Goal: Find specific page/section: Find specific page/section

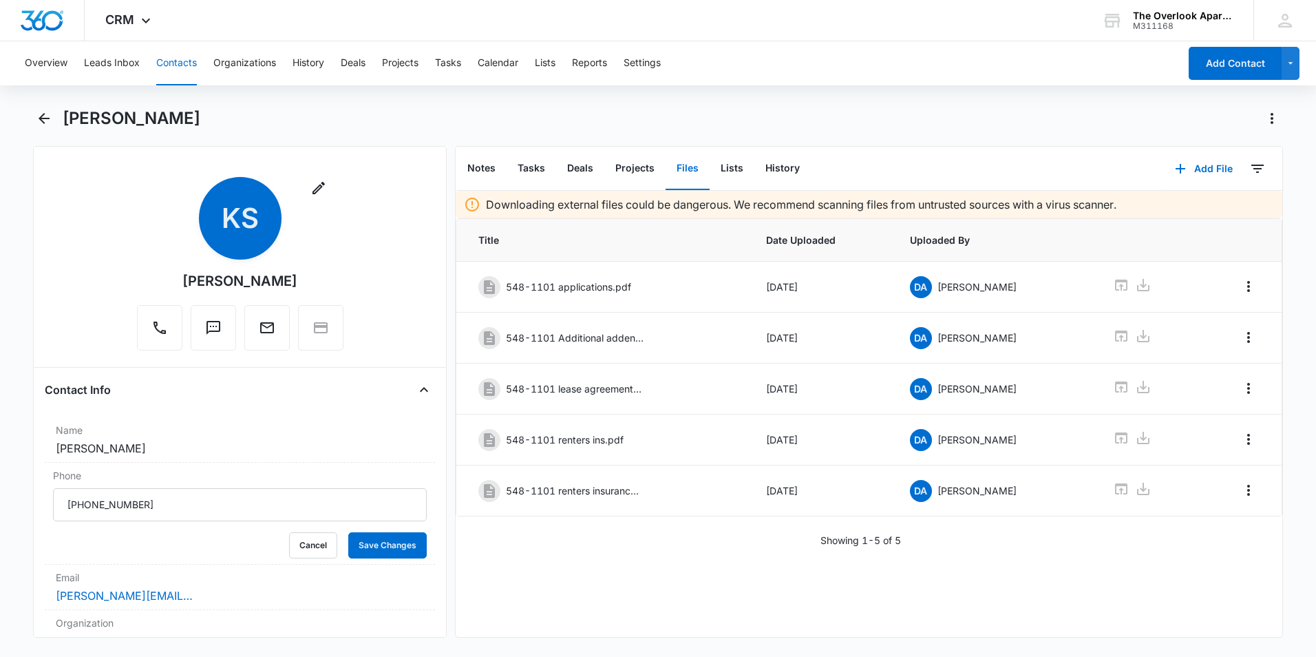
drag, startPoint x: 185, startPoint y: 55, endPoint x: 196, endPoint y: 55, distance: 11.0
click at [192, 55] on button "Contacts" at bounding box center [176, 63] width 41 height 44
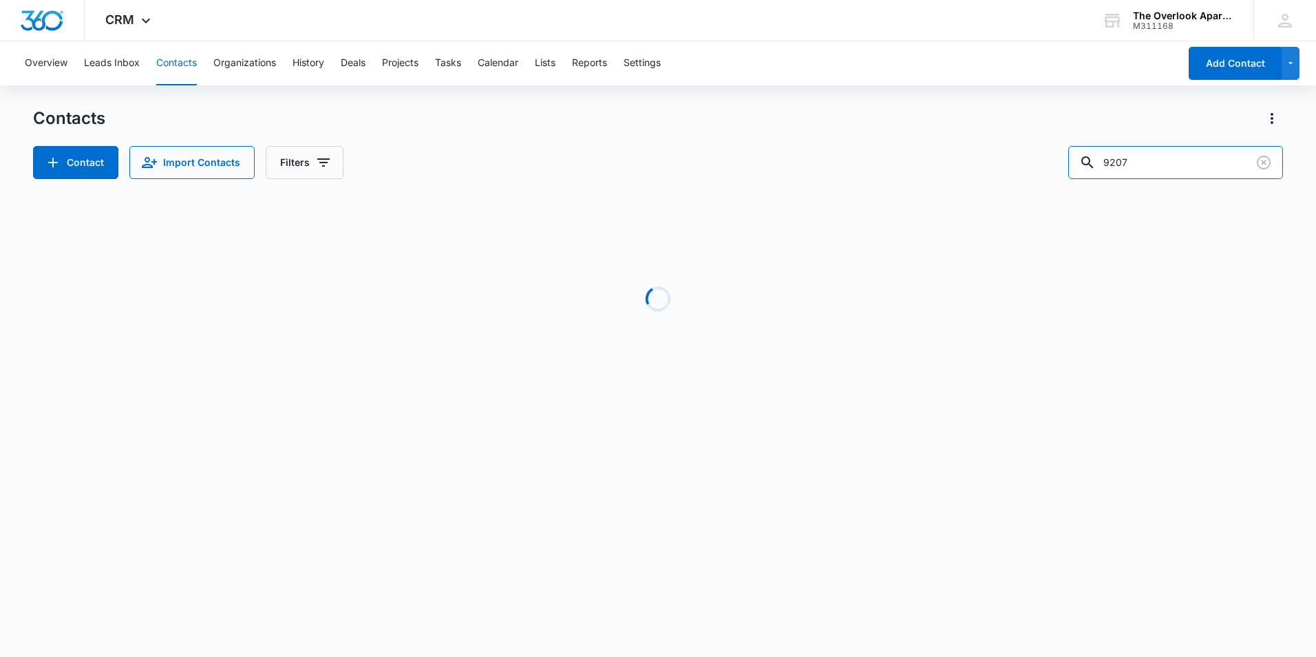
drag, startPoint x: 1174, startPoint y: 165, endPoint x: 1027, endPoint y: 174, distance: 146.9
click at [995, 175] on div "Contact Import Contacts Filters 9207" at bounding box center [658, 162] width 1250 height 33
type input "8304"
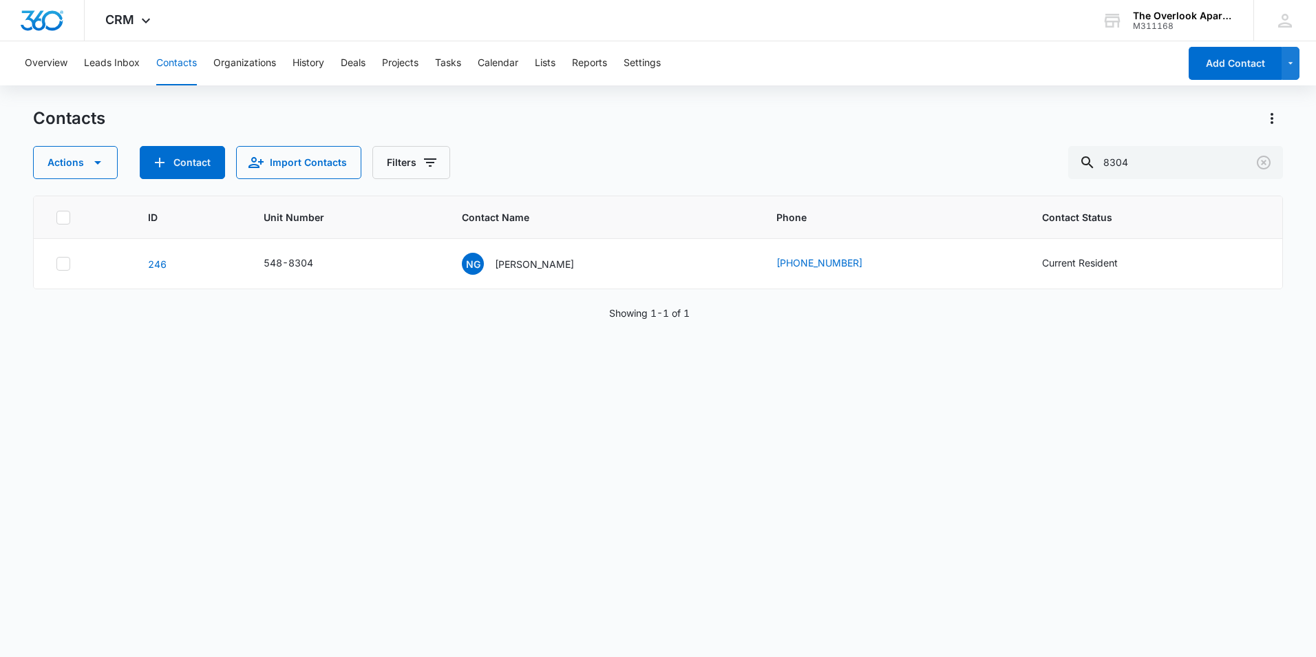
drag, startPoint x: 1135, startPoint y: 490, endPoint x: 1081, endPoint y: 418, distance: 89.9
click at [695, 407] on div "ID Unit Number Contact Name Phone Contact Status 246 548-8304 NG Neven Guzman (…" at bounding box center [658, 417] width 1250 height 443
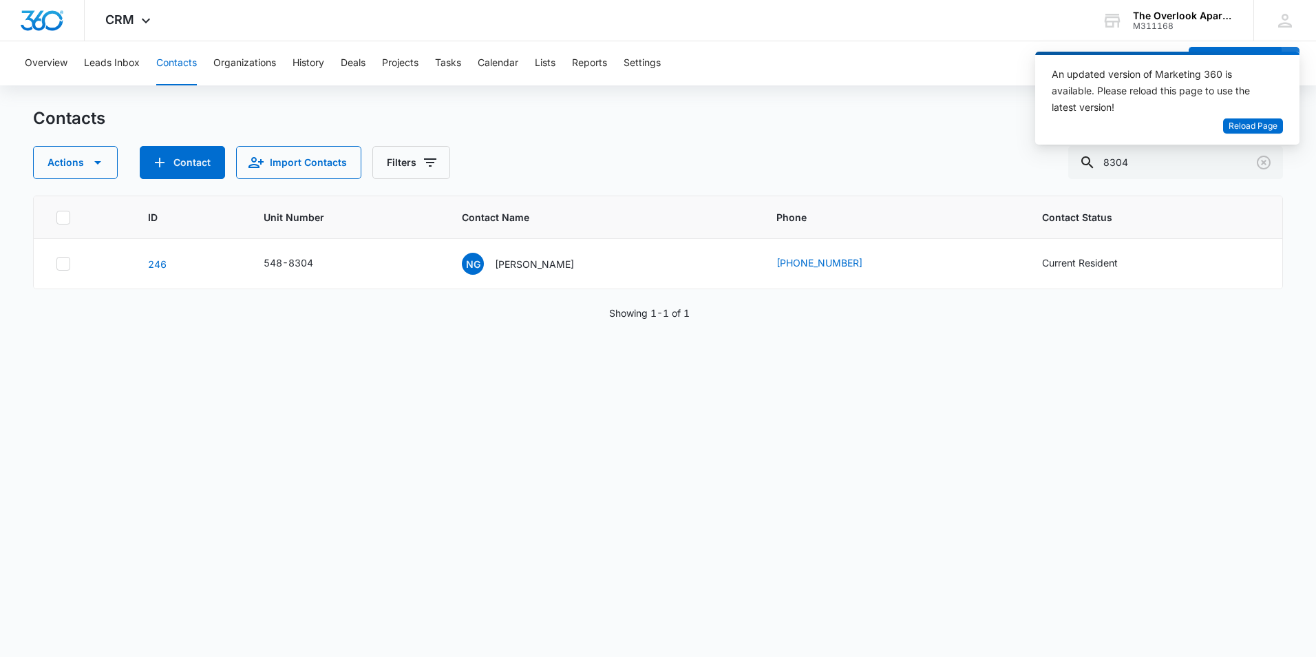
click at [1262, 114] on div "An updated version of Marketing 360 is available. Please reload this page to us…" at bounding box center [1159, 91] width 215 height 50
click at [1255, 127] on span "Reload Page" at bounding box center [1253, 126] width 49 height 13
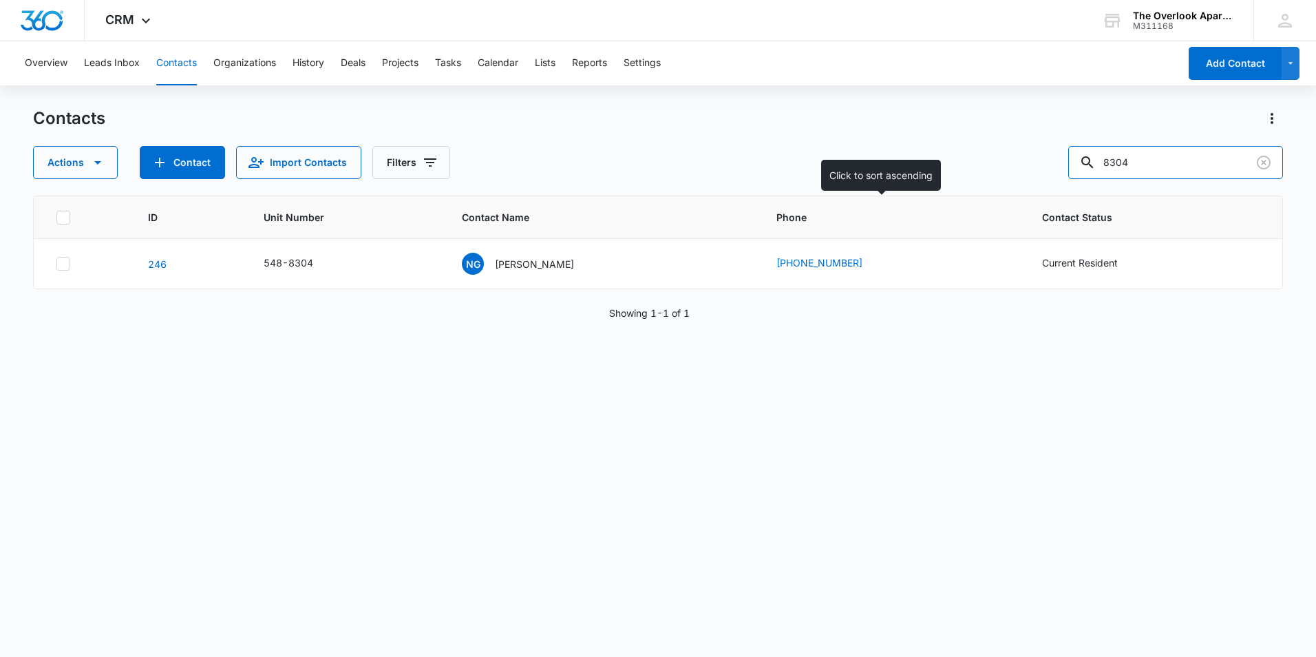
drag, startPoint x: 1212, startPoint y: 174, endPoint x: 821, endPoint y: 201, distance: 391.3
click at [821, 201] on div "Contacts Actions Contact Import Contacts Filters 8304 ID Unit Number Contact Na…" at bounding box center [658, 381] width 1250 height 548
click at [1173, 162] on input "text" at bounding box center [1186, 162] width 194 height 33
type input "3102"
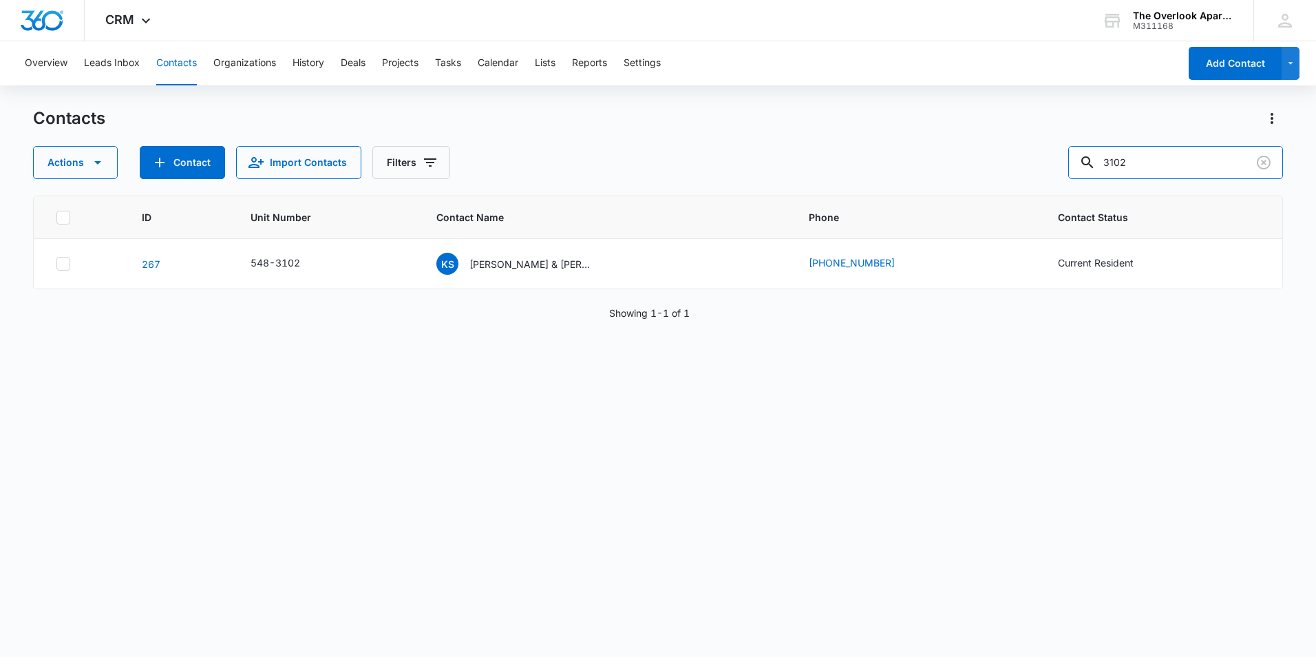
drag, startPoint x: 1178, startPoint y: 159, endPoint x: 985, endPoint y: 193, distance: 195.8
click at [985, 193] on div "Contacts Actions Contact Import Contacts Filters 3102 ID Unit Number Contact Na…" at bounding box center [658, 381] width 1250 height 548
drag, startPoint x: 1179, startPoint y: 152, endPoint x: 840, endPoint y: 165, distance: 339.0
click at [840, 165] on div "Actions Contact Import Contacts Filters 7304" at bounding box center [658, 162] width 1250 height 33
type input "6304"
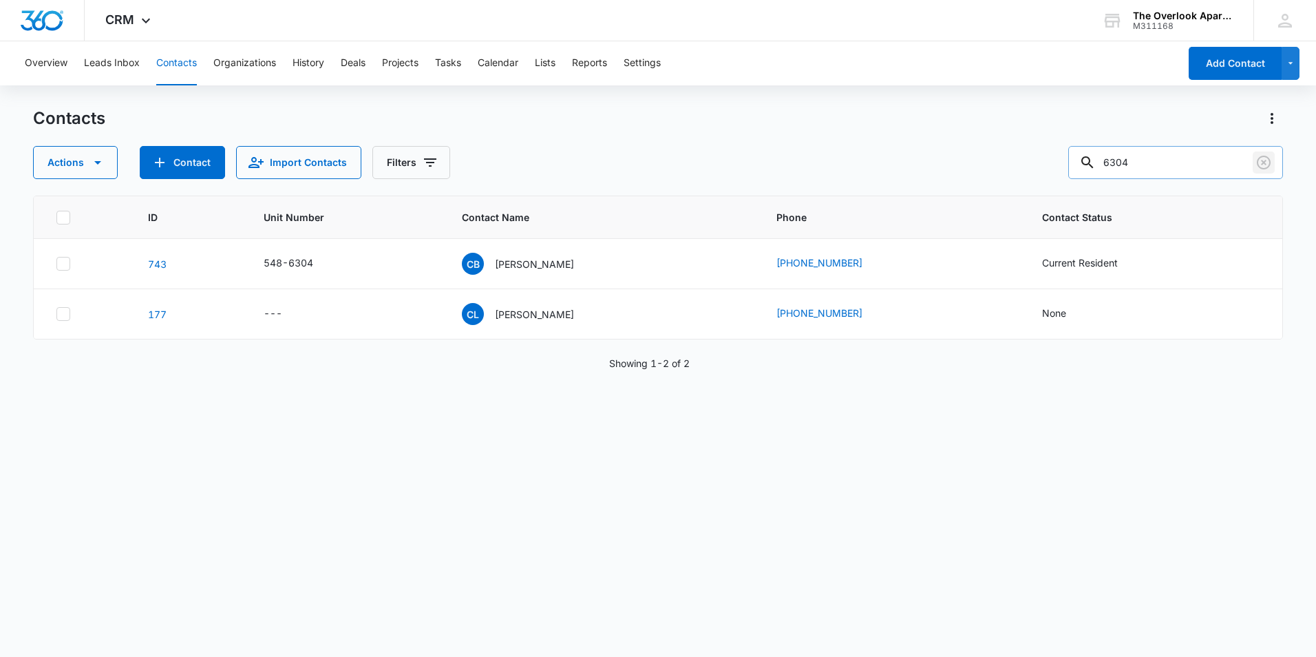
click at [1269, 156] on icon "Clear" at bounding box center [1264, 162] width 17 height 17
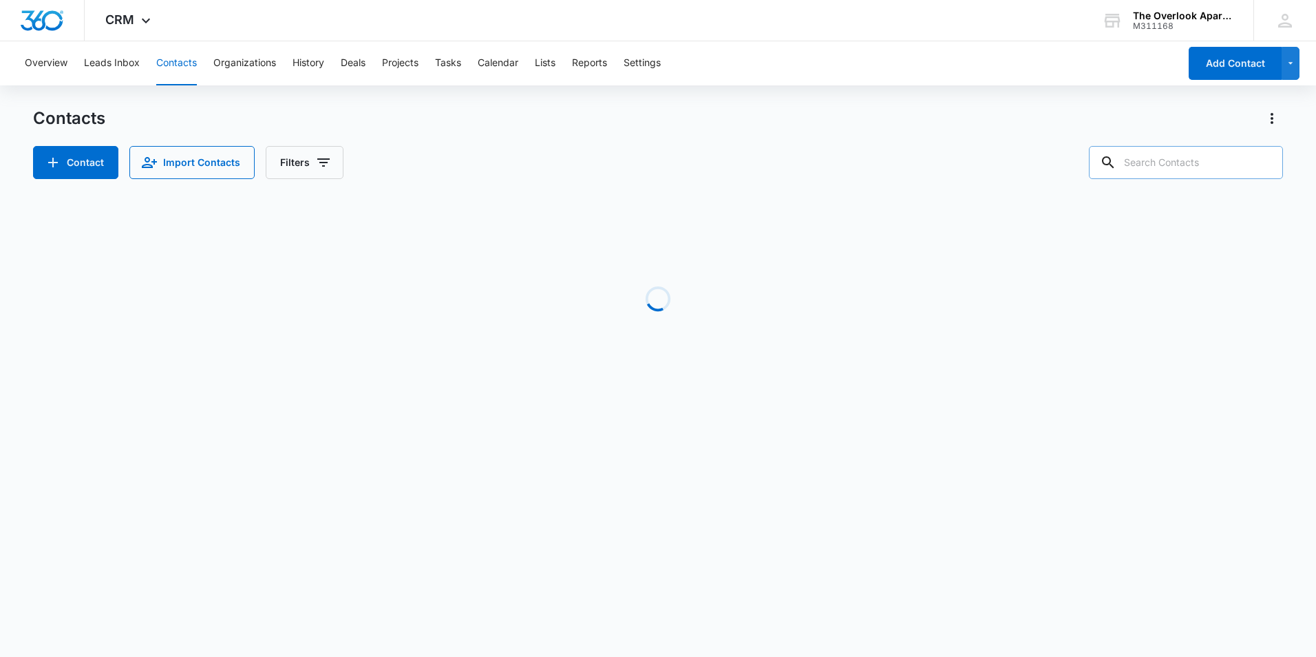
type input "2"
type input "1208"
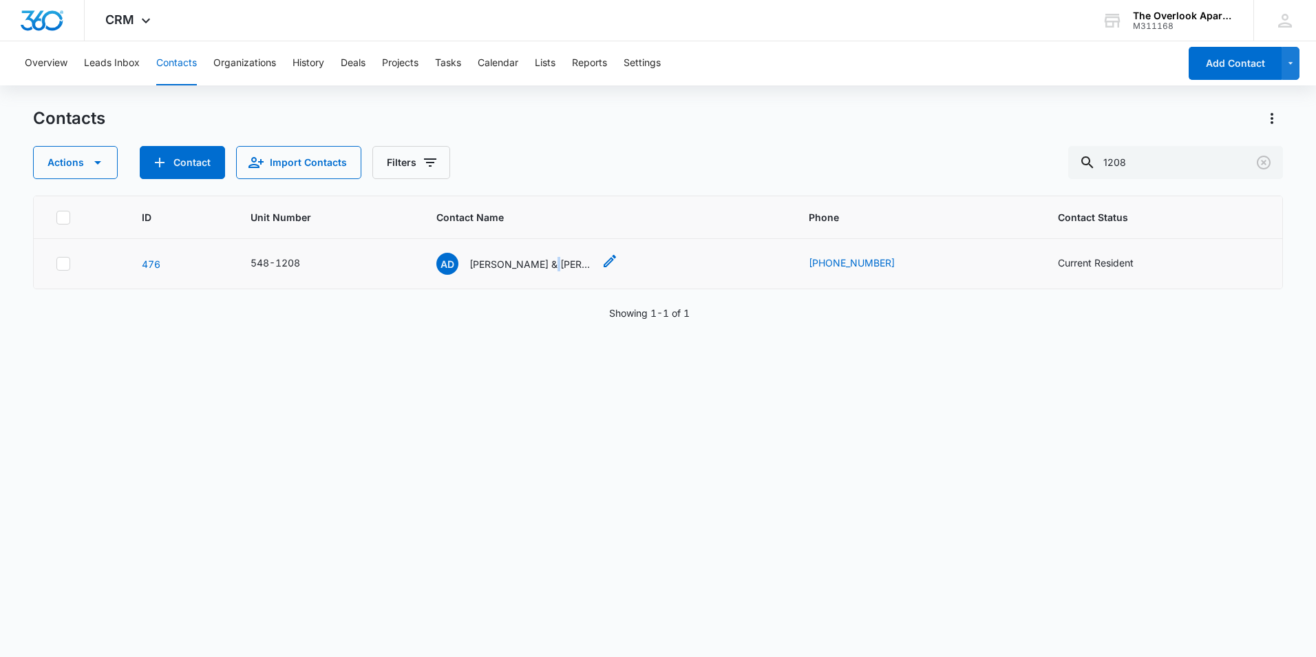
click at [543, 262] on p "[PERSON_NAME] & [PERSON_NAME]" at bounding box center [532, 264] width 124 height 14
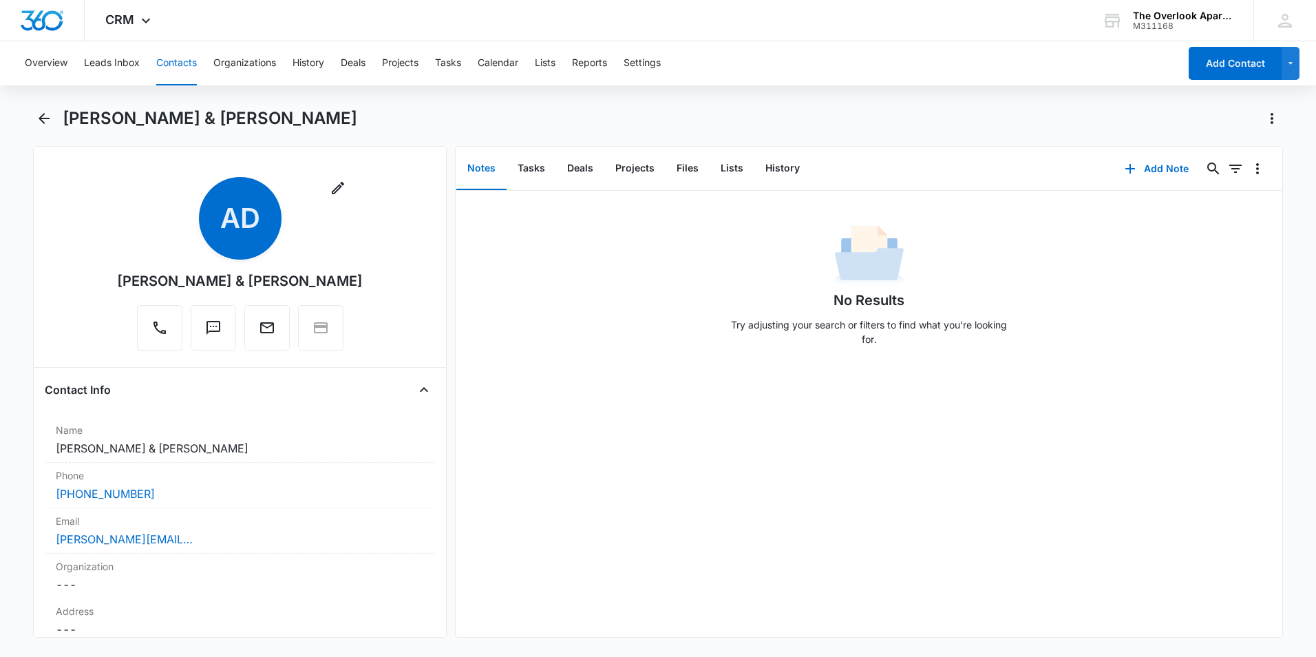
click at [171, 79] on button "Contacts" at bounding box center [176, 63] width 41 height 44
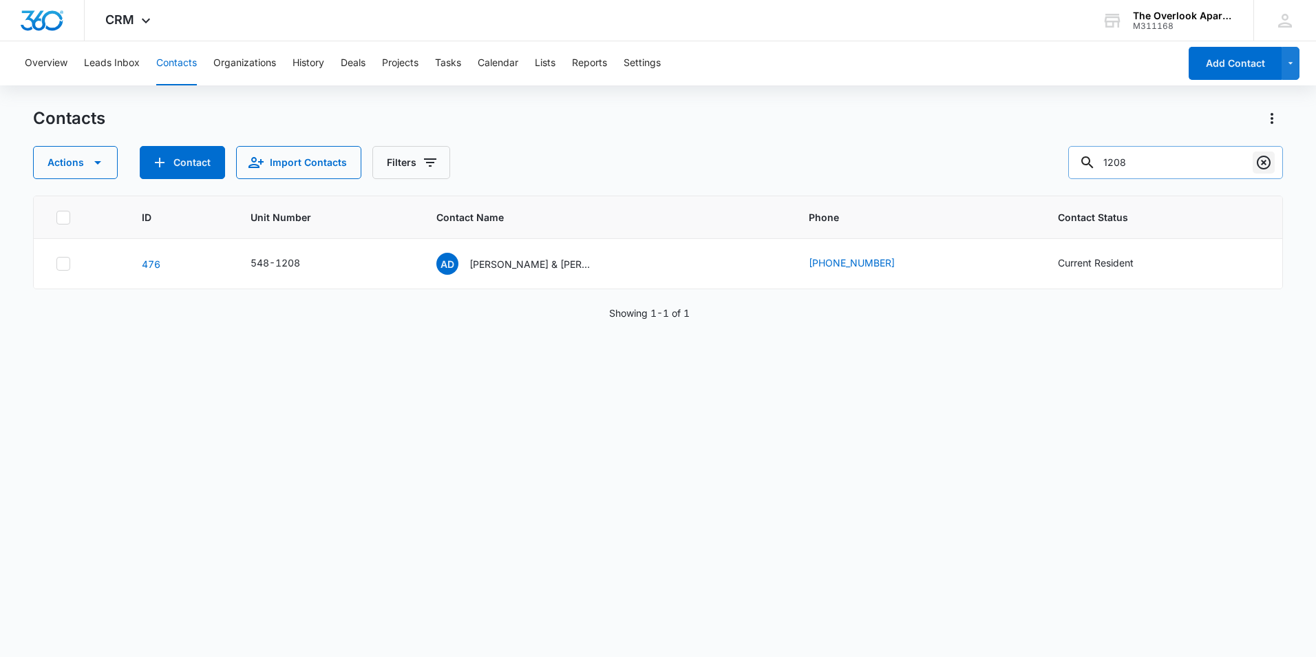
click at [1264, 162] on icon "Clear" at bounding box center [1264, 163] width 14 height 14
